Goal: Task Accomplishment & Management: Manage account settings

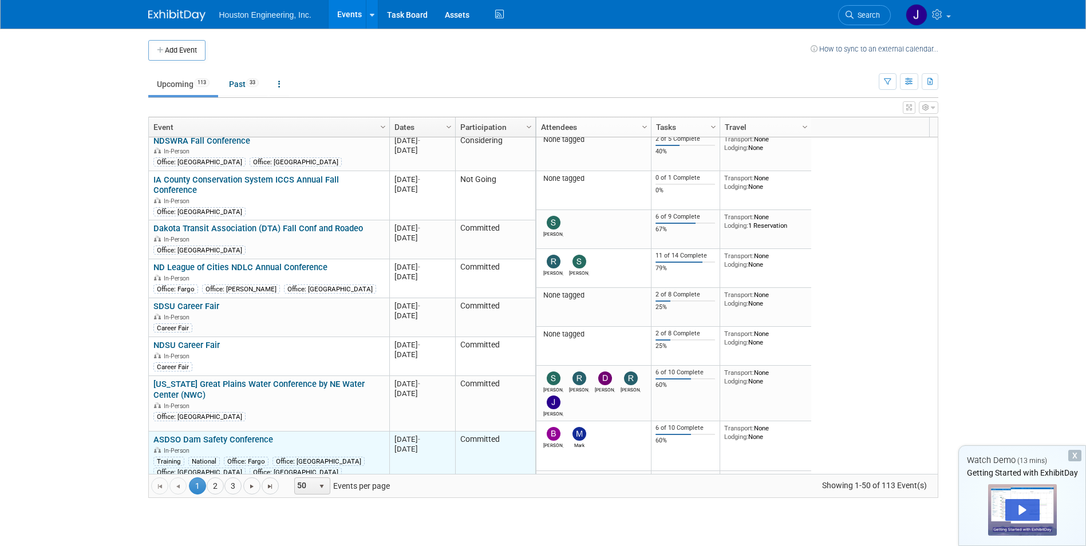
scroll to position [618, 0]
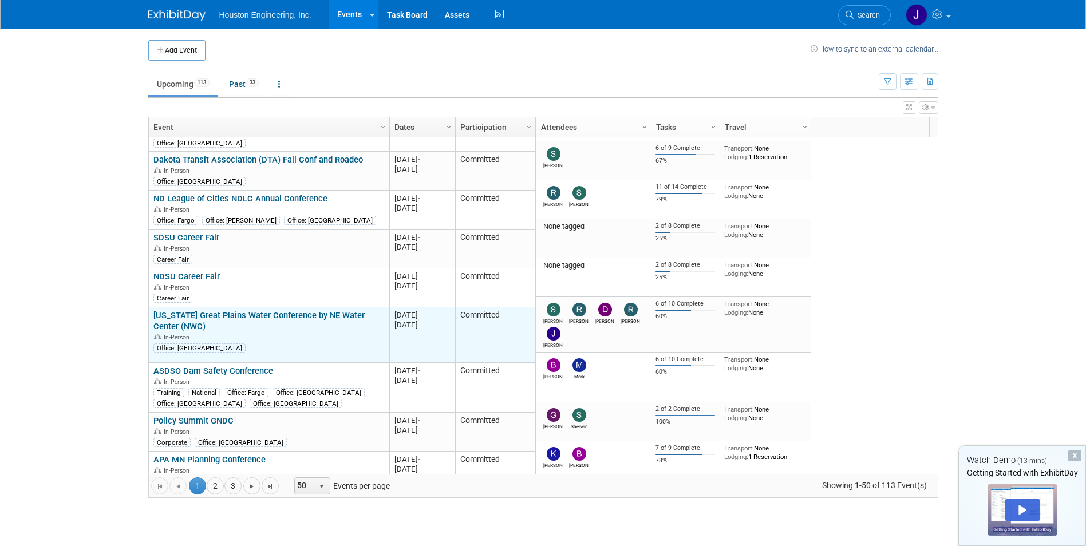
click at [266, 310] on link "[US_STATE] Great Plains Water Conference by NE Water Center (NWC)" at bounding box center [258, 320] width 211 height 21
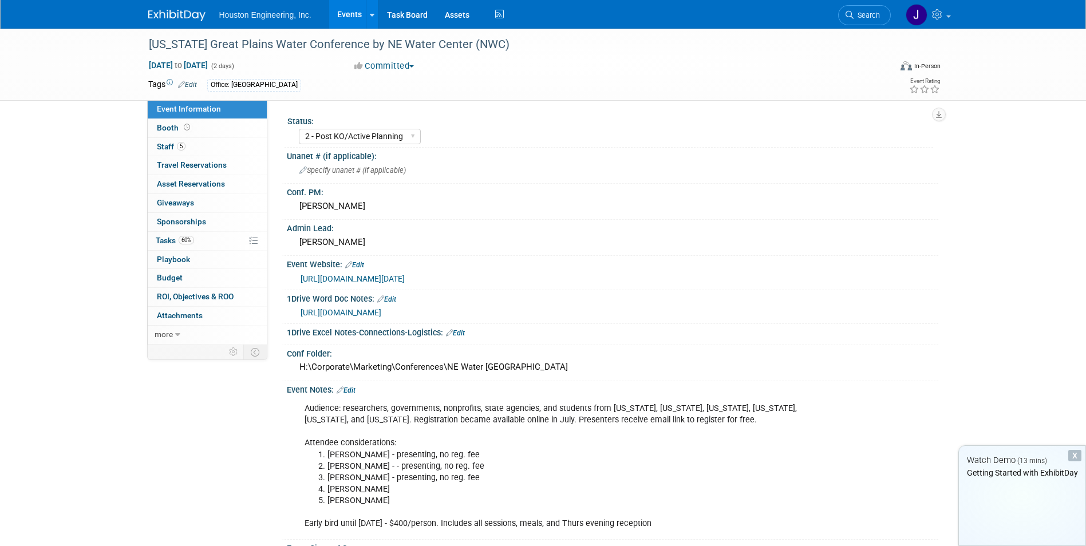
select select "2 - Post KO/Active Planning"
select select "Yes"
select select "Water Resources"
click at [198, 299] on span "ROI, Objectives & ROO 0" at bounding box center [195, 296] width 77 height 9
